Goal: Find specific page/section: Find specific page/section

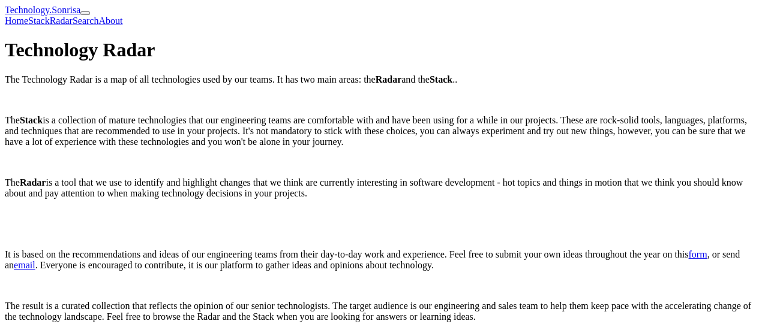
click at [73, 16] on link "Radar" at bounding box center [61, 21] width 23 height 10
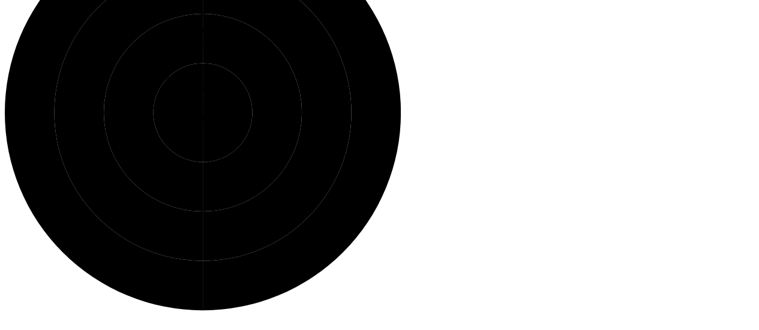
scroll to position [180, 0]
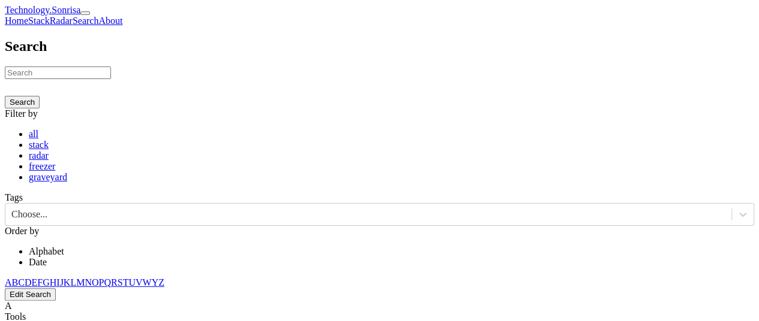
click at [111, 79] on input at bounding box center [58, 73] width 106 height 13
click at [560, 257] on li "Date" at bounding box center [391, 262] width 725 height 11
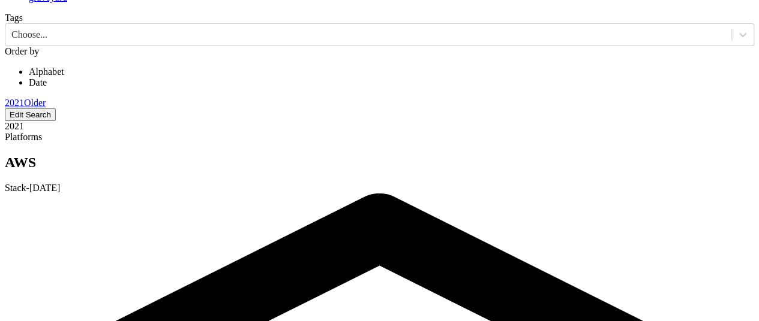
scroll to position [60, 0]
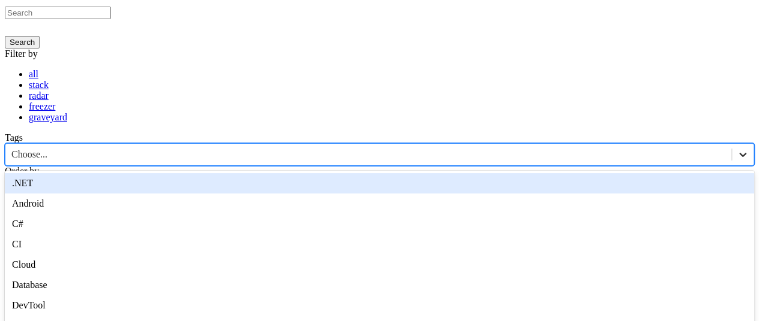
click at [736, 149] on icon at bounding box center [742, 155] width 12 height 12
click at [739, 153] on icon at bounding box center [742, 155] width 7 height 4
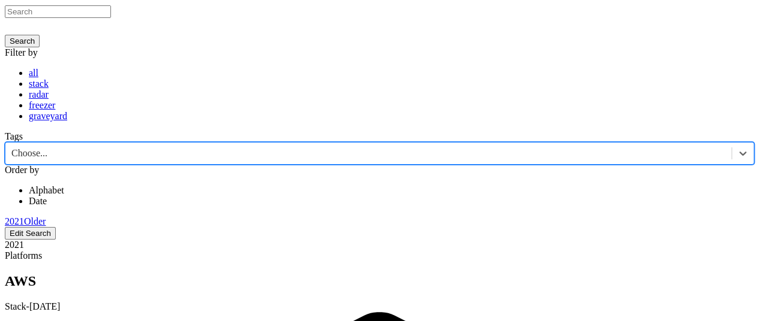
scroll to position [120, 0]
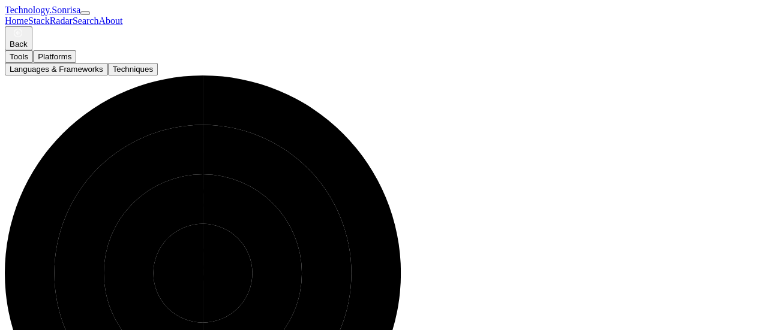
click at [158, 76] on button "Techniques" at bounding box center [133, 69] width 50 height 13
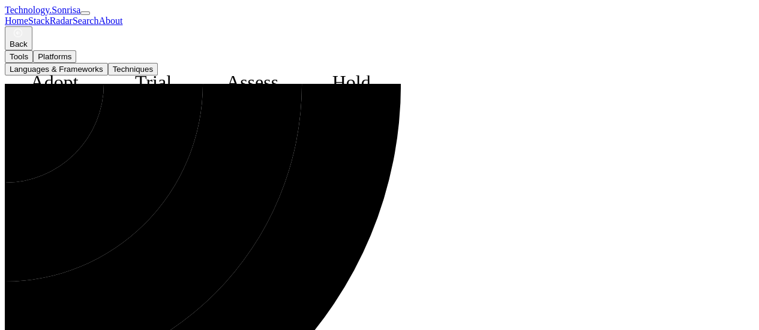
click at [108, 76] on button "Languages & Frameworks" at bounding box center [56, 69] width 103 height 13
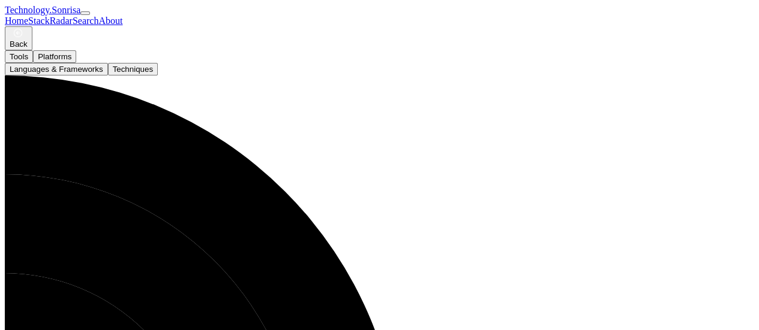
click at [33, 63] on button "Tools" at bounding box center [19, 56] width 28 height 13
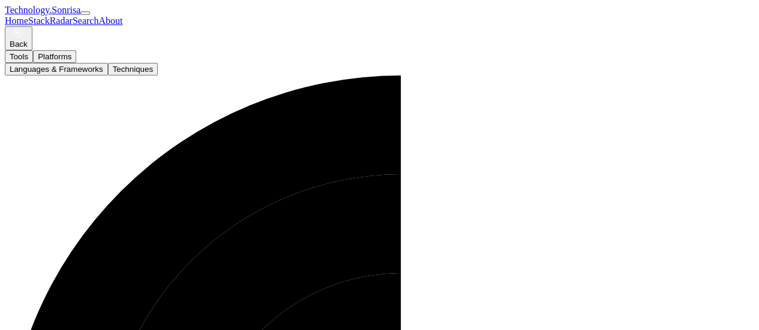
click at [76, 63] on button "Platforms" at bounding box center [54, 56] width 43 height 13
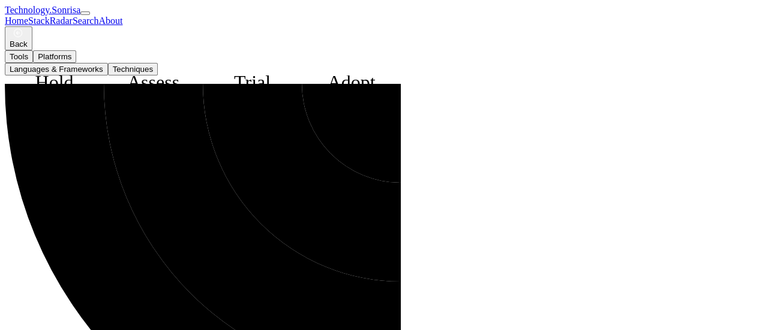
click at [32, 50] on button "Back" at bounding box center [19, 38] width 28 height 24
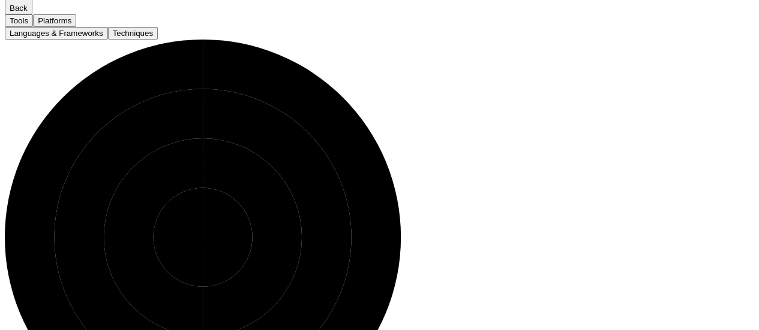
scroll to position [156, 0]
